Goal: Task Accomplishment & Management: Manage account settings

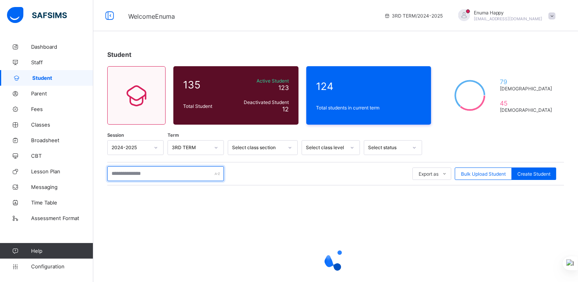
click at [146, 178] on input "text" at bounding box center [165, 173] width 117 height 15
type input "**********"
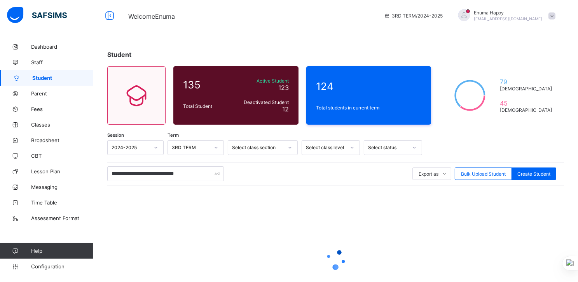
click at [39, 76] on span "Student" at bounding box center [62, 78] width 61 height 6
click at [41, 93] on span "Parent" at bounding box center [62, 93] width 62 height 6
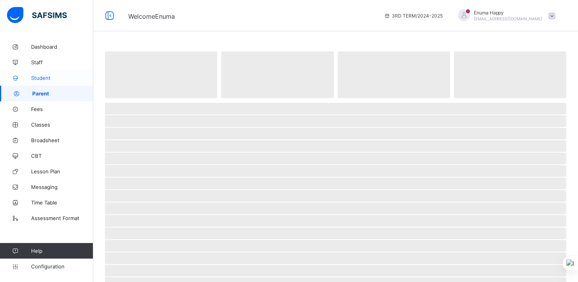
click at [39, 75] on span "Student" at bounding box center [62, 78] width 62 height 6
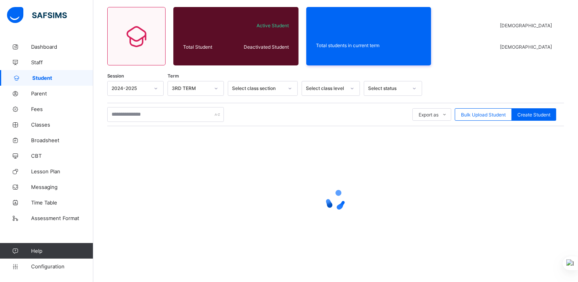
scroll to position [62, 0]
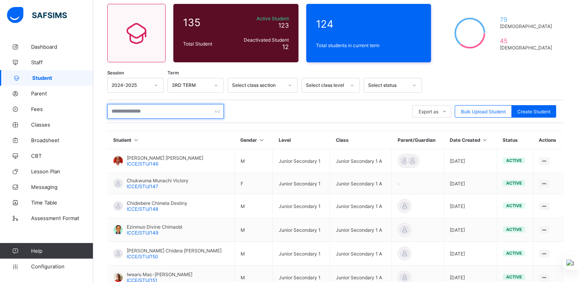
click at [140, 111] on input "text" at bounding box center [165, 111] width 117 height 15
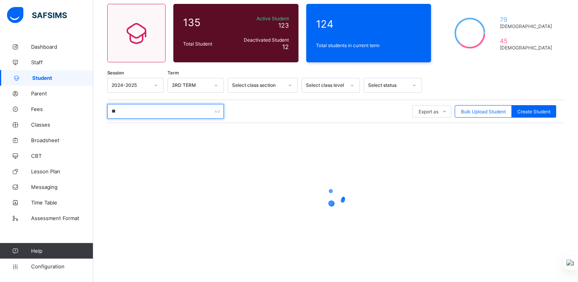
type input "**********"
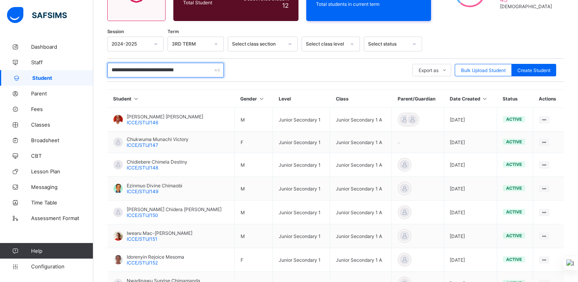
scroll to position [103, 0]
click at [202, 70] on input "**********" at bounding box center [165, 70] width 117 height 15
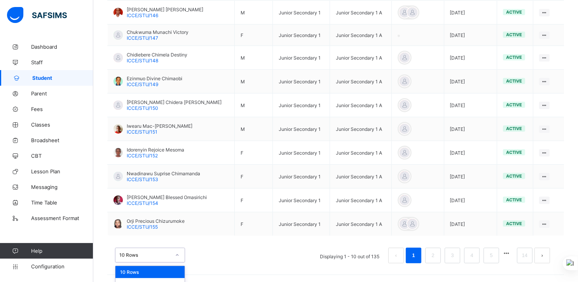
scroll to position [230, 0]
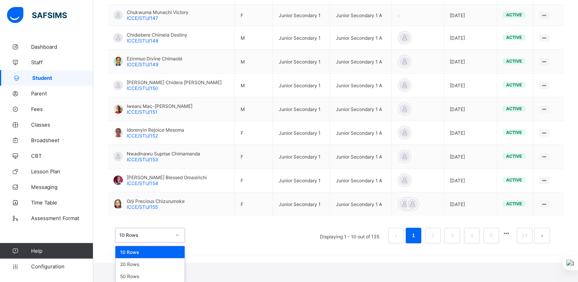
click at [177, 242] on div "option 10 Rows focused, 1 of 3. 3 results available. Use Up and Down to choose …" at bounding box center [150, 235] width 70 height 15
click at [146, 277] on div "50 Rows" at bounding box center [150, 276] width 69 height 12
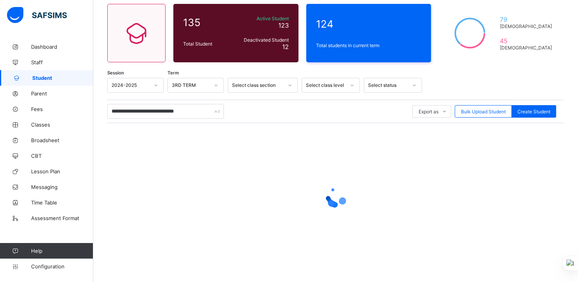
scroll to position [68, 0]
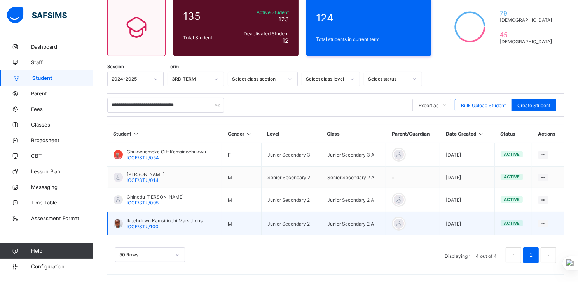
click at [144, 218] on span "Ikechukwu Kamsiriochi Marvellous" at bounding box center [165, 220] width 76 height 6
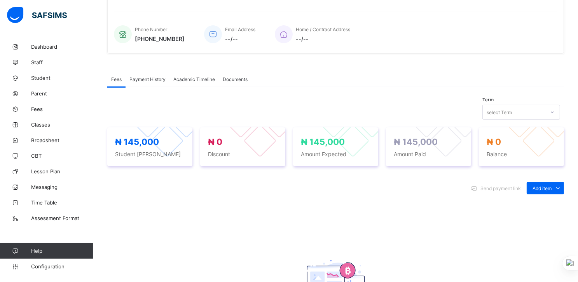
scroll to position [177, 0]
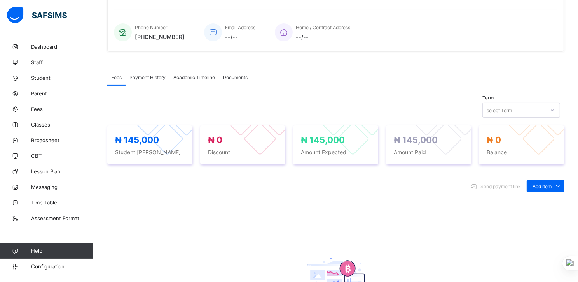
click at [192, 76] on span "Academic Timeline" at bounding box center [194, 77] width 42 height 6
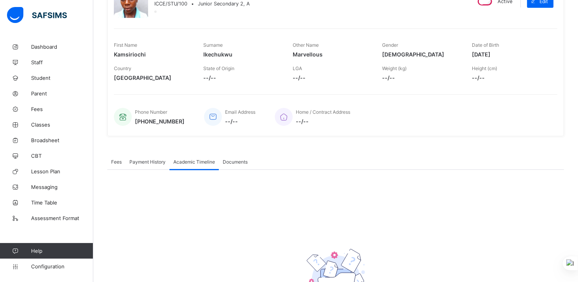
scroll to position [163, 0]
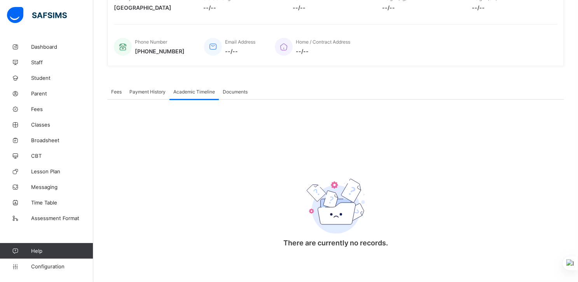
click at [144, 89] on span "Payment History" at bounding box center [148, 92] width 36 height 6
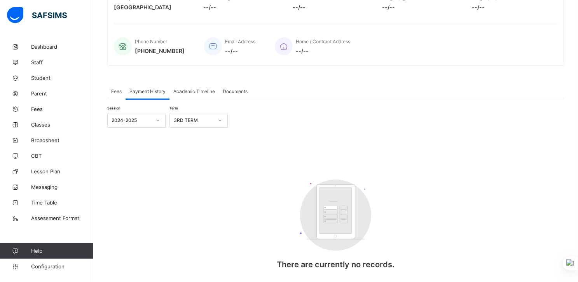
click at [193, 92] on span "Academic Timeline" at bounding box center [194, 91] width 42 height 6
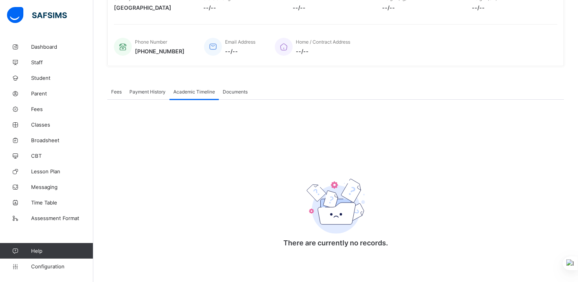
click at [139, 90] on span "Payment History" at bounding box center [148, 92] width 36 height 6
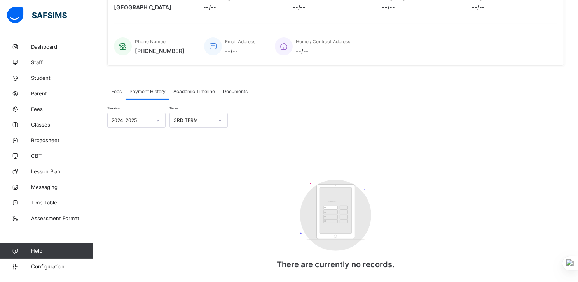
click at [115, 91] on span "Fees" at bounding box center [116, 91] width 11 height 6
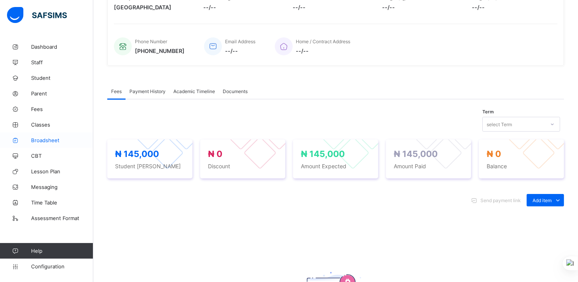
click at [43, 138] on span "Broadsheet" at bounding box center [62, 140] width 62 height 6
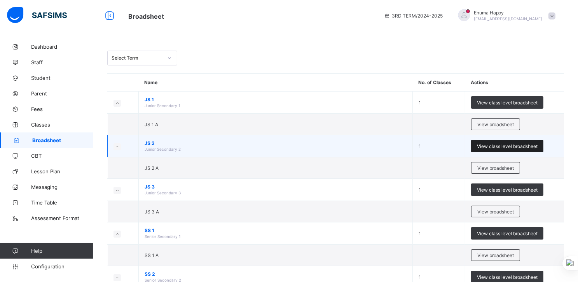
click at [491, 146] on span "View class level broadsheet" at bounding box center [507, 146] width 61 height 6
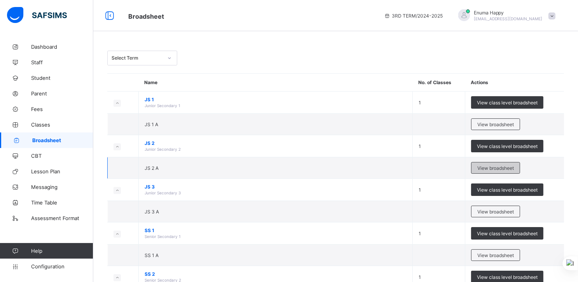
click at [497, 166] on span "View broadsheet" at bounding box center [496, 168] width 37 height 6
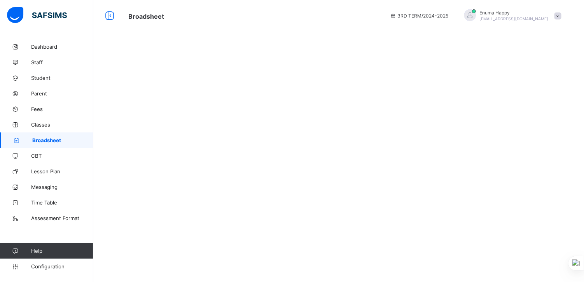
click at [37, 140] on span "Broadsheet" at bounding box center [62, 140] width 61 height 6
click at [42, 124] on span "Classes" at bounding box center [62, 124] width 62 height 6
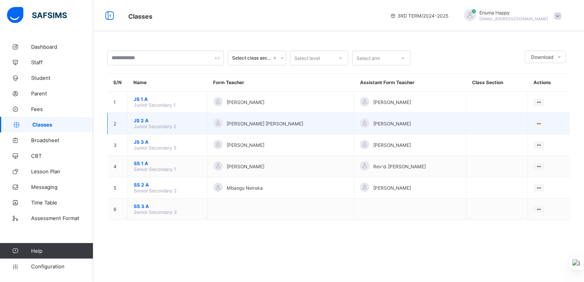
click at [137, 119] on span "JS 2 A" at bounding box center [168, 120] width 68 height 6
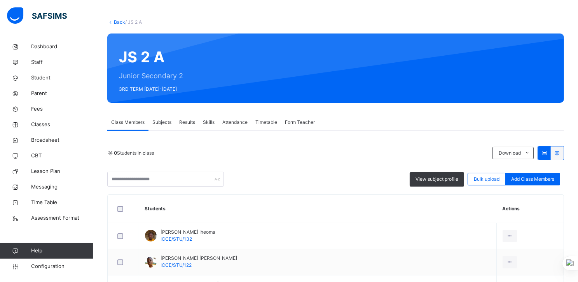
scroll to position [29, 0]
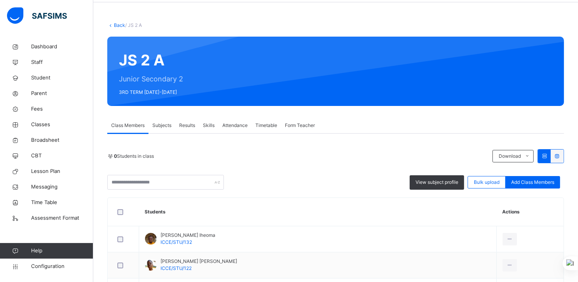
click at [190, 124] on span "Results" at bounding box center [187, 125] width 16 height 7
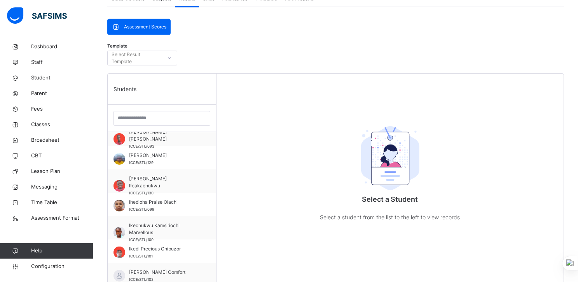
scroll to position [205, 0]
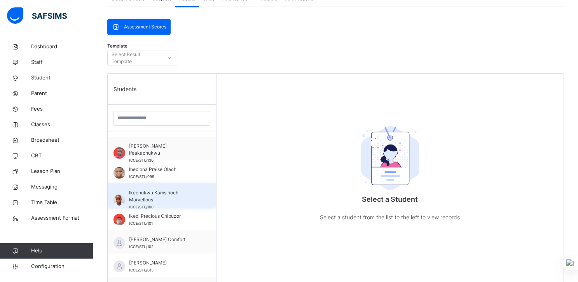
click at [154, 199] on span "Ikechukwu Kamsiriochi Marvellous" at bounding box center [164, 196] width 70 height 14
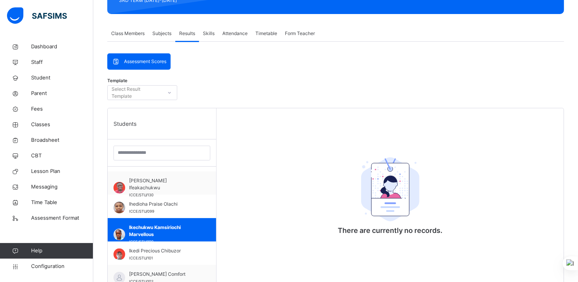
scroll to position [119, 0]
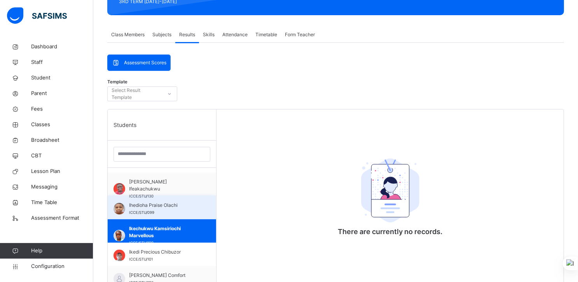
click at [140, 203] on span "Ihedioha Praise Olachi" at bounding box center [164, 204] width 70 height 7
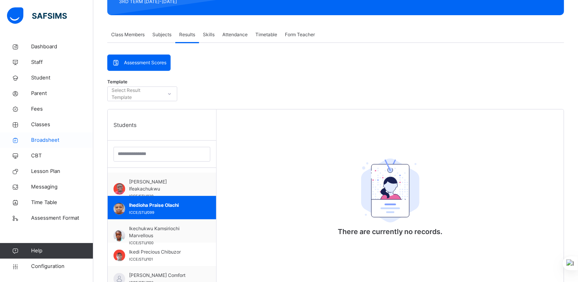
click at [40, 138] on span "Broadsheet" at bounding box center [62, 140] width 62 height 8
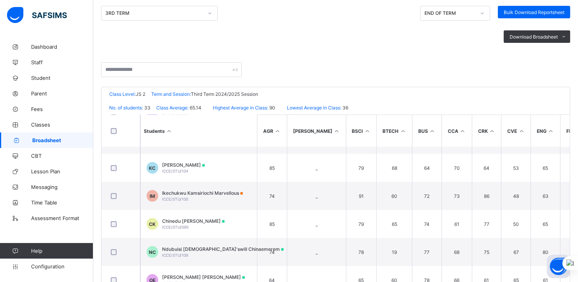
scroll to position [308, 0]
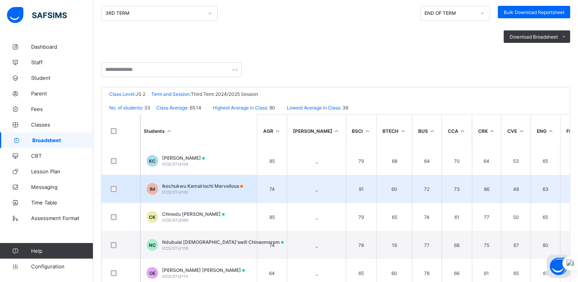
click at [175, 186] on span "Ikechukwu Kamsiriochi Marvellous" at bounding box center [202, 186] width 81 height 6
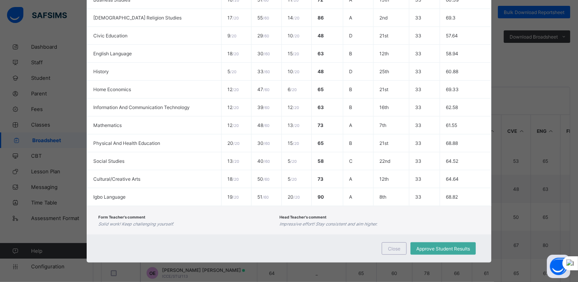
scroll to position [152, 0]
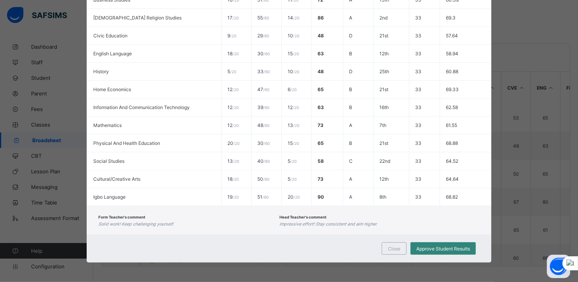
click at [432, 247] on span "Approve Student Results" at bounding box center [444, 248] width 54 height 6
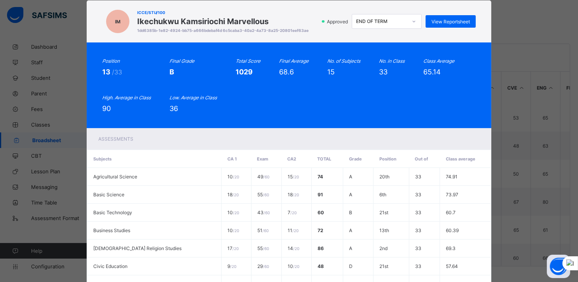
scroll to position [0, 0]
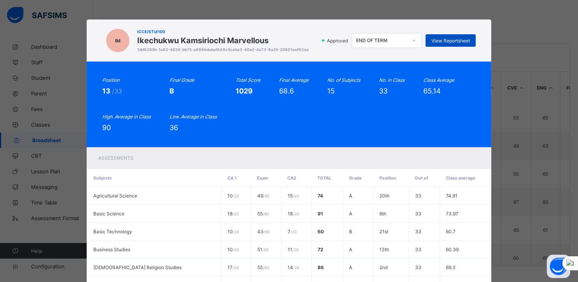
click at [445, 38] on span "View Reportsheet" at bounding box center [451, 41] width 39 height 6
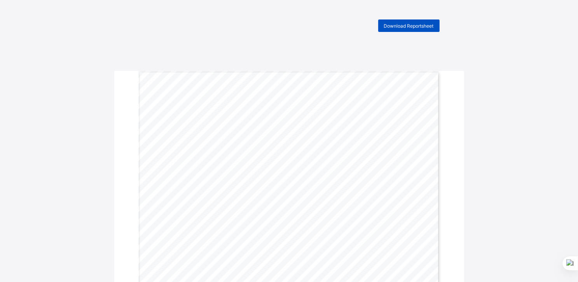
click at [405, 24] on span "Download Reportsheet" at bounding box center [409, 26] width 50 height 6
